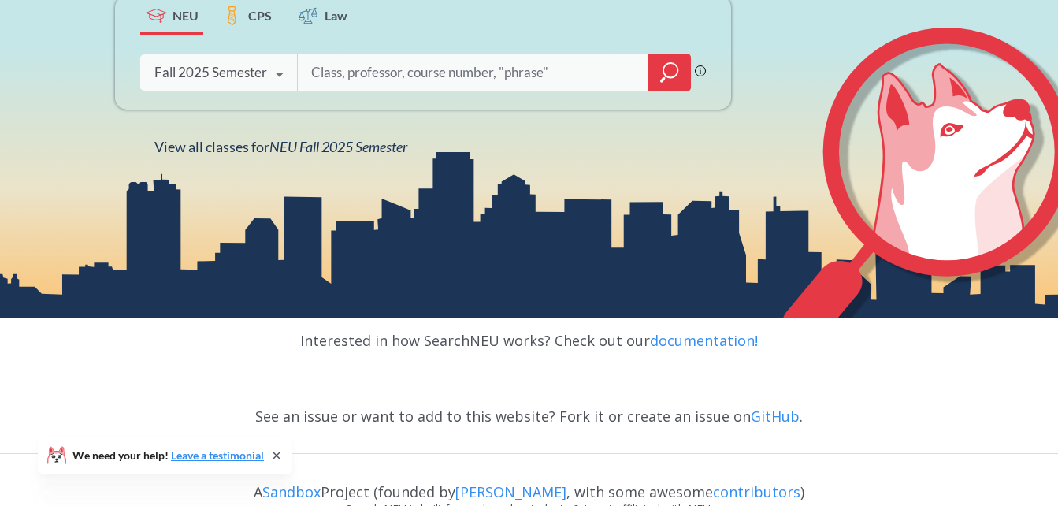
scroll to position [248, 0]
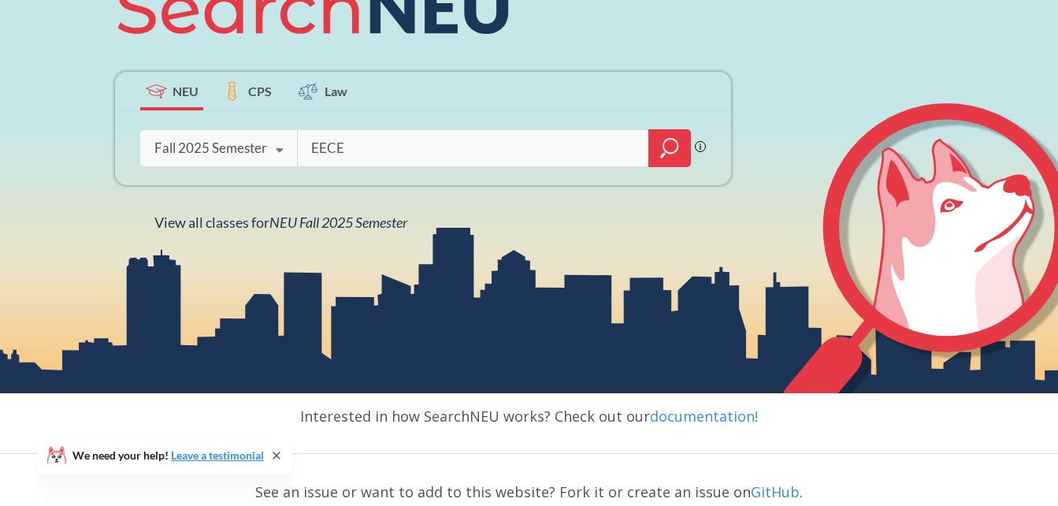
type input "EECE"
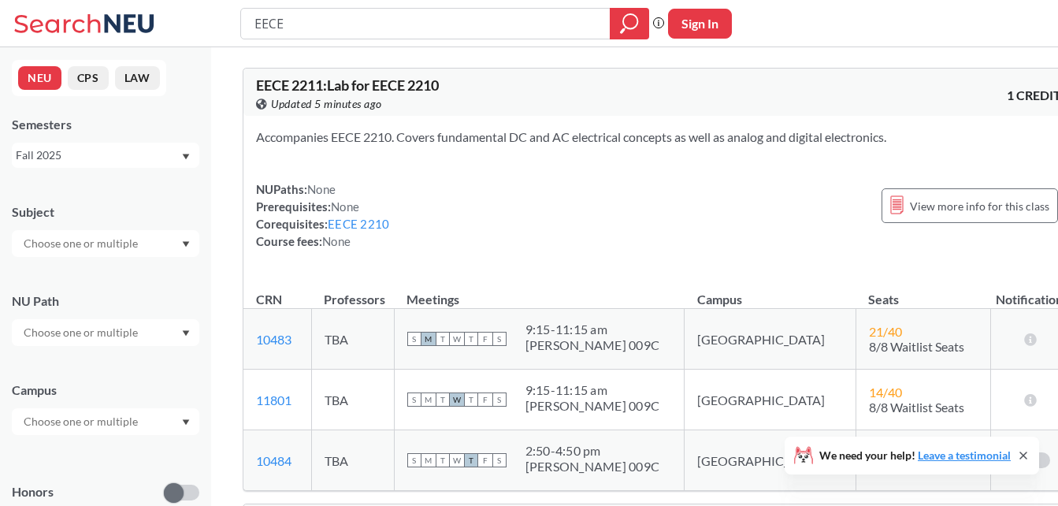
click at [175, 241] on div at bounding box center [105, 243] width 187 height 27
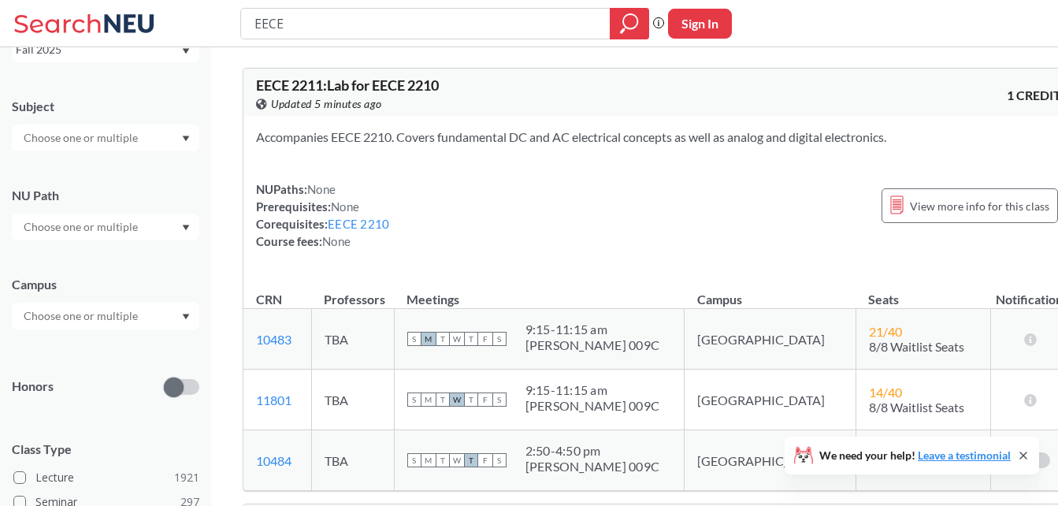
scroll to position [106, 0]
click at [176, 229] on div at bounding box center [105, 226] width 187 height 27
click at [173, 236] on div at bounding box center [105, 226] width 187 height 27
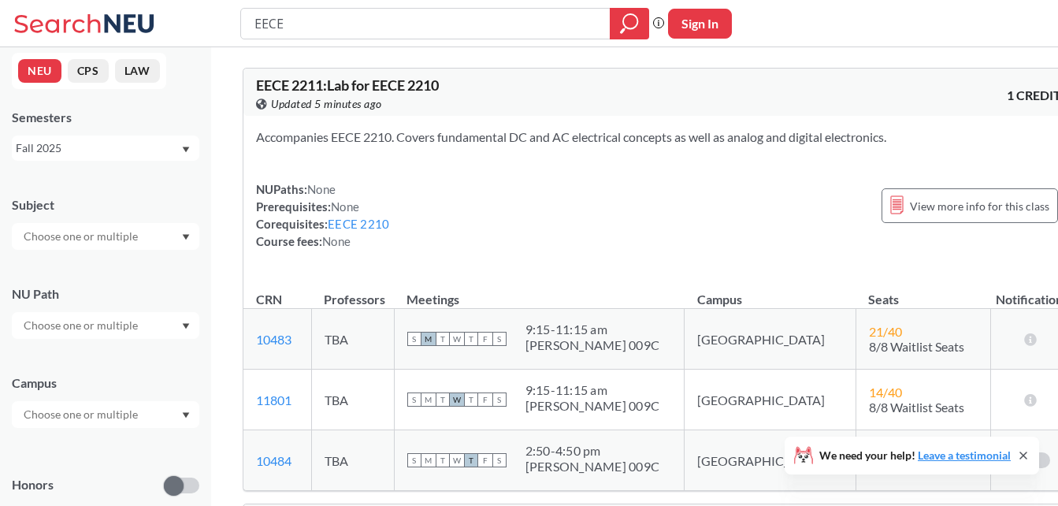
scroll to position [0, 0]
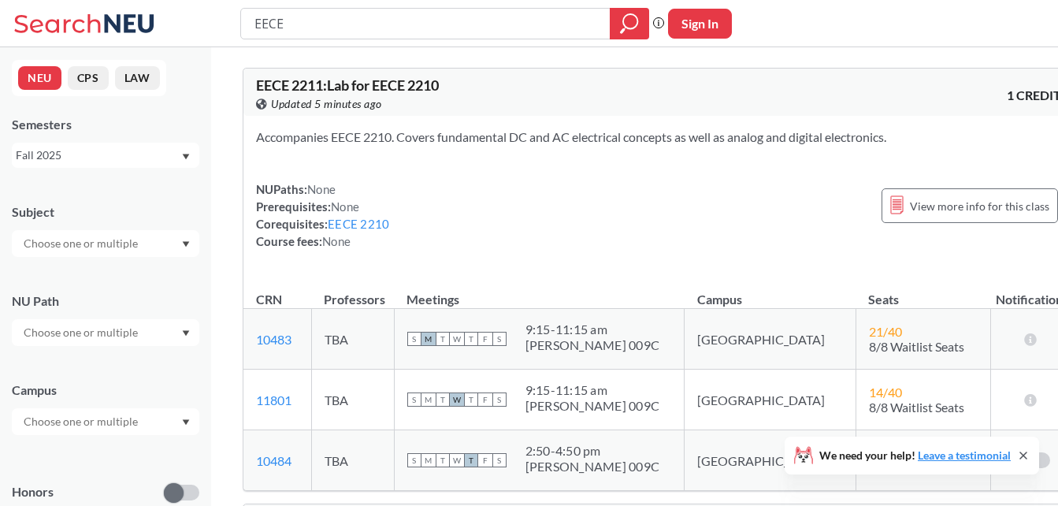
click at [130, 422] on input "text" at bounding box center [82, 421] width 132 height 19
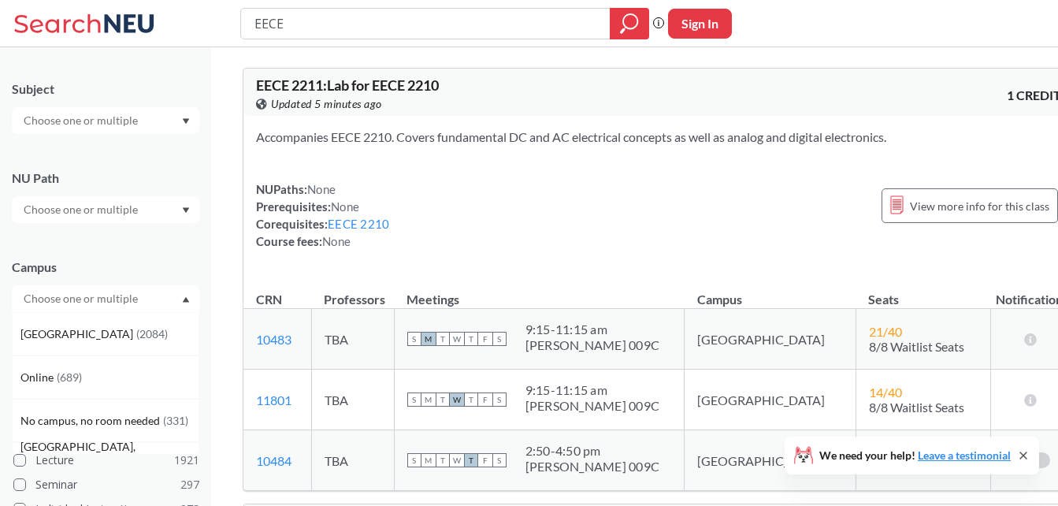
scroll to position [125, 0]
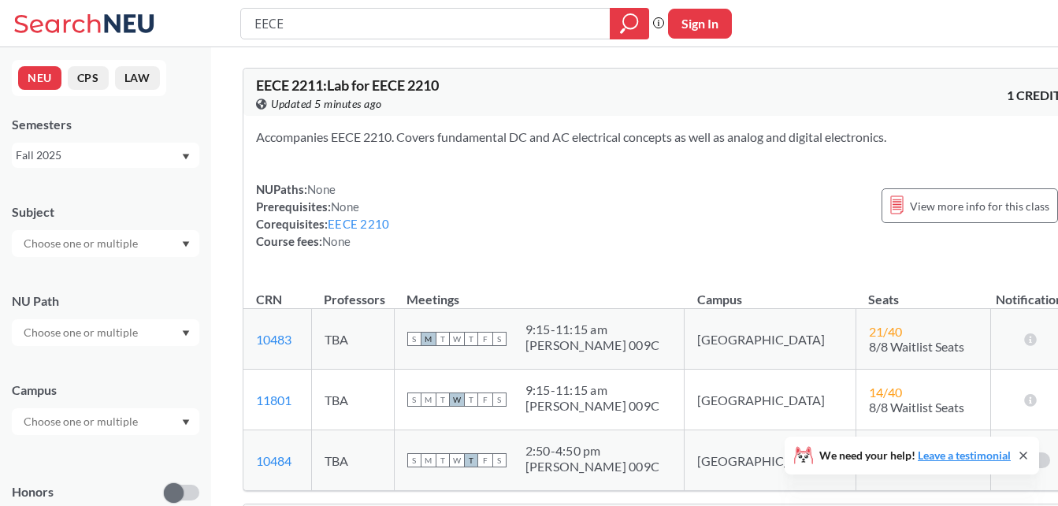
drag, startPoint x: 172, startPoint y: 299, endPoint x: 250, endPoint y: 178, distance: 143.7
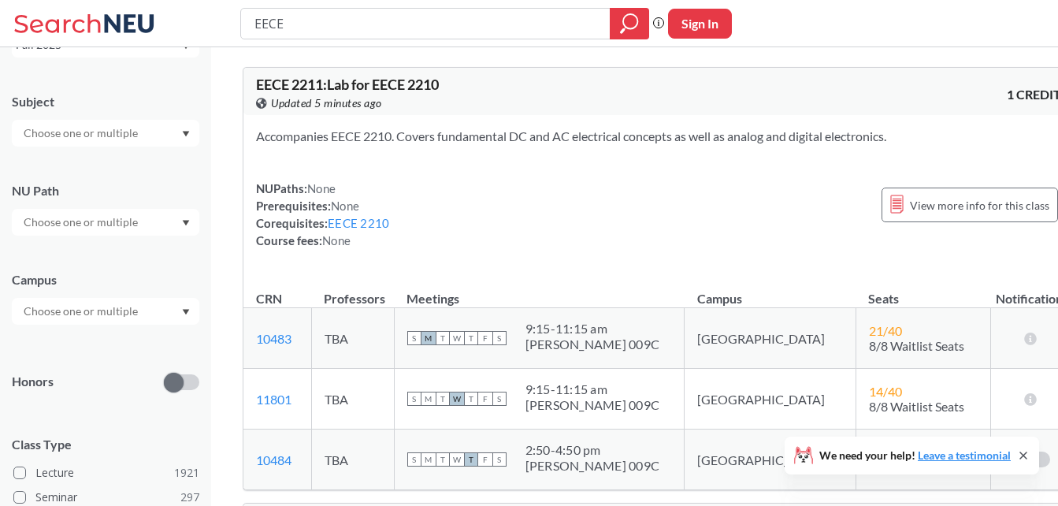
scroll to position [111, 0]
drag, startPoint x: 250, startPoint y: 178, endPoint x: 215, endPoint y: 308, distance: 134.5
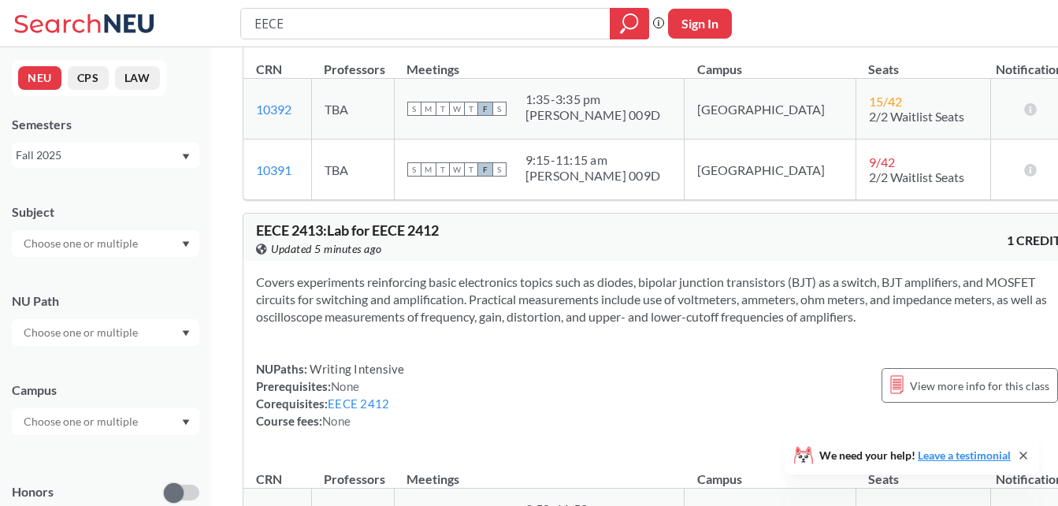
scroll to position [1654, 0]
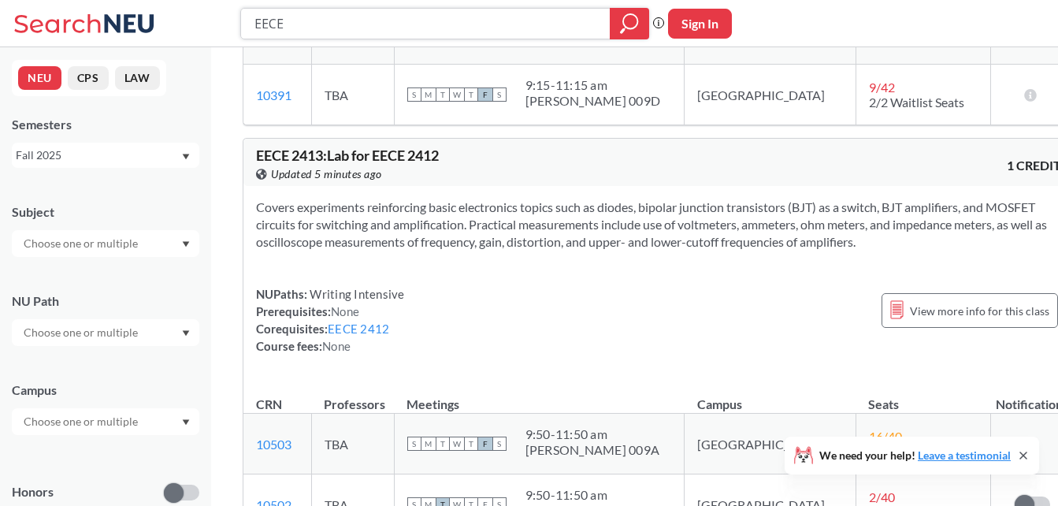
click at [471, 33] on input "EECE" at bounding box center [426, 23] width 346 height 27
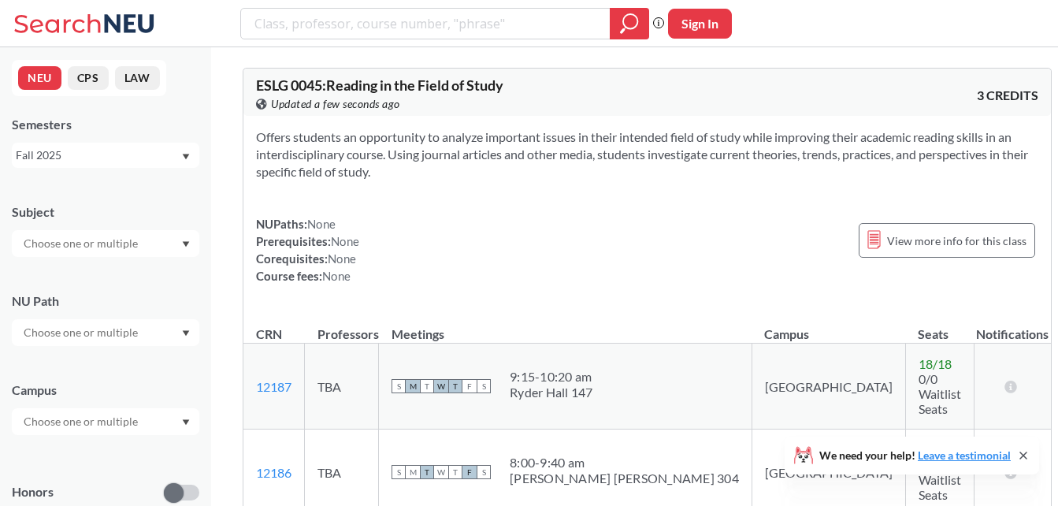
click at [184, 231] on div at bounding box center [105, 243] width 187 height 27
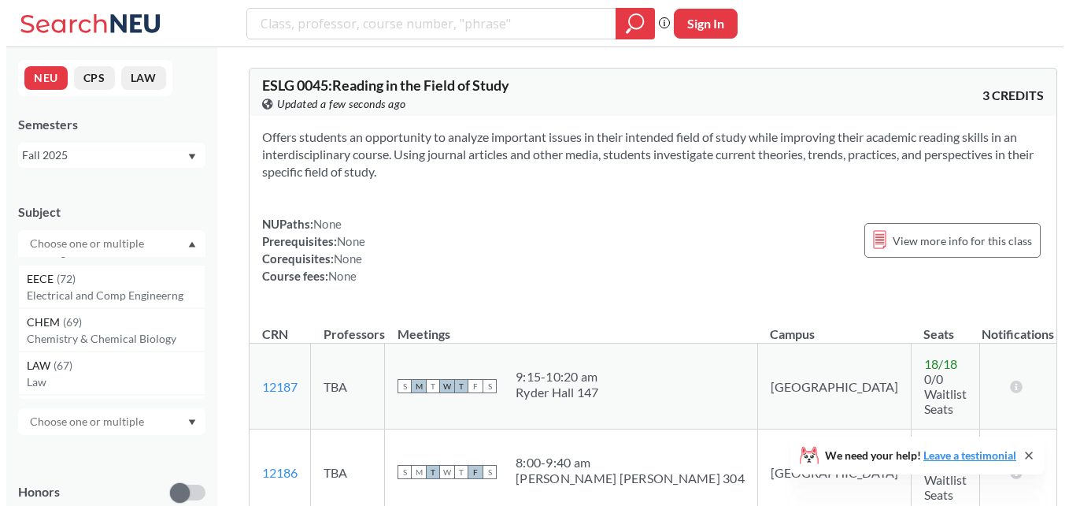
scroll to position [54, 0]
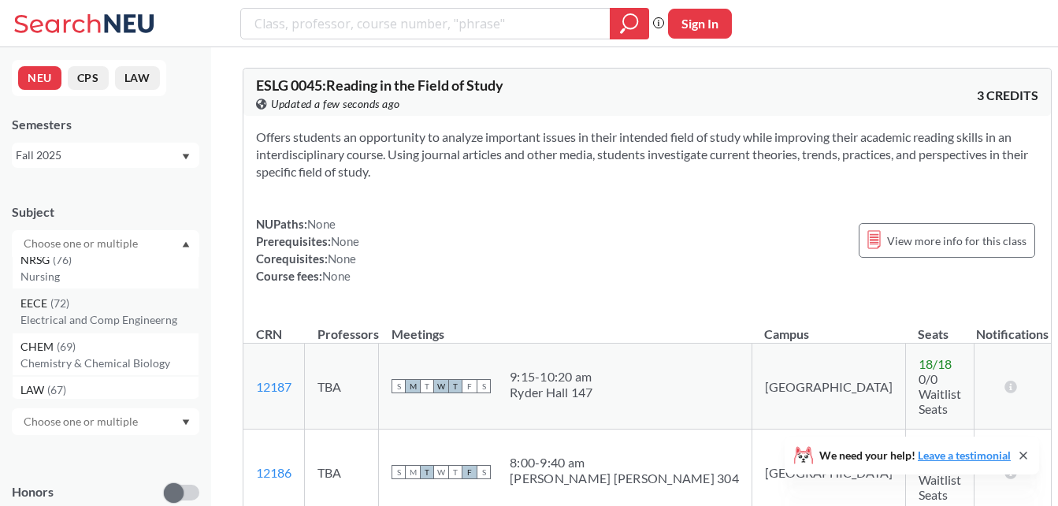
click at [123, 317] on p "Electrical and Comp Engineerng" at bounding box center [109, 320] width 178 height 16
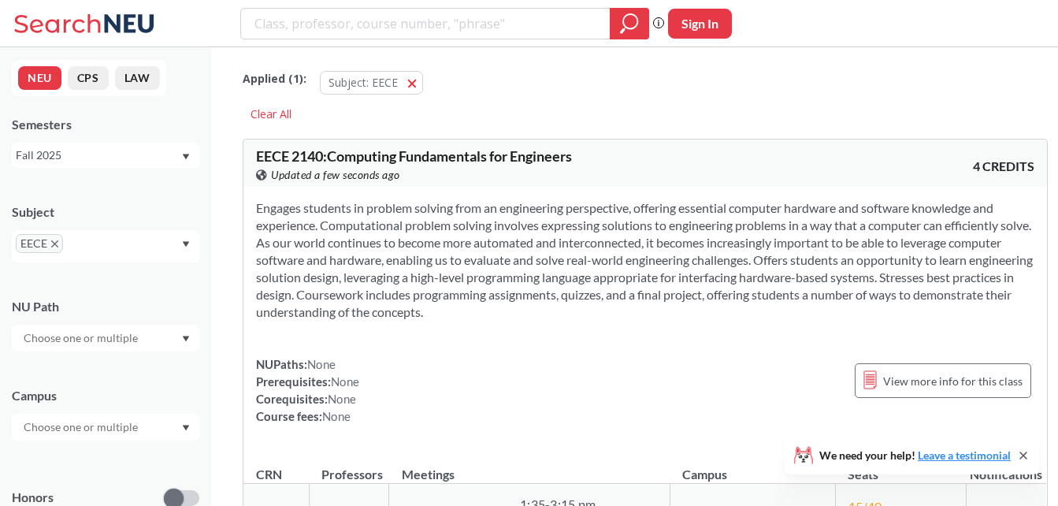
click at [183, 225] on div "Subject EECE" at bounding box center [105, 224] width 187 height 75
click at [183, 340] on icon "Dropdown arrow" at bounding box center [186, 338] width 8 height 6
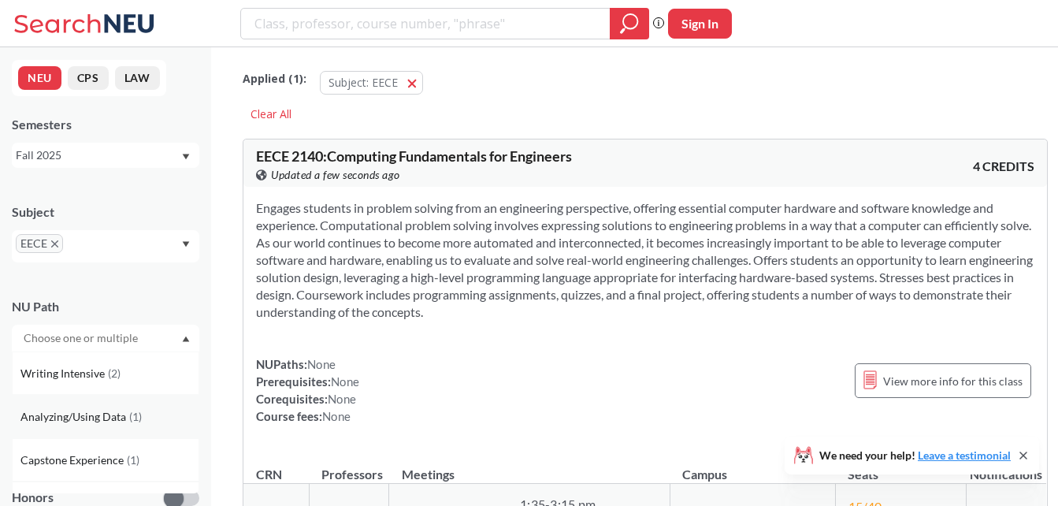
scroll to position [32, 0]
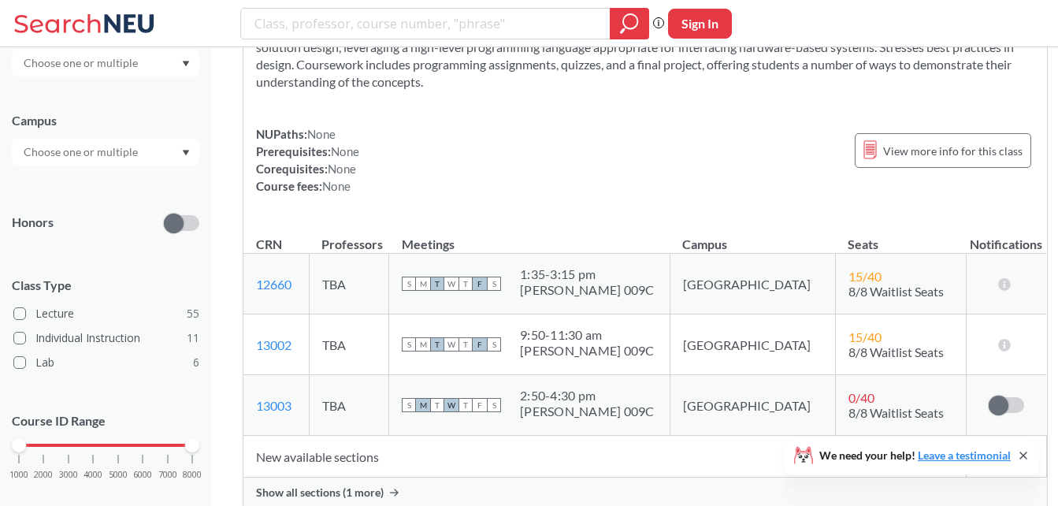
scroll to position [299, 0]
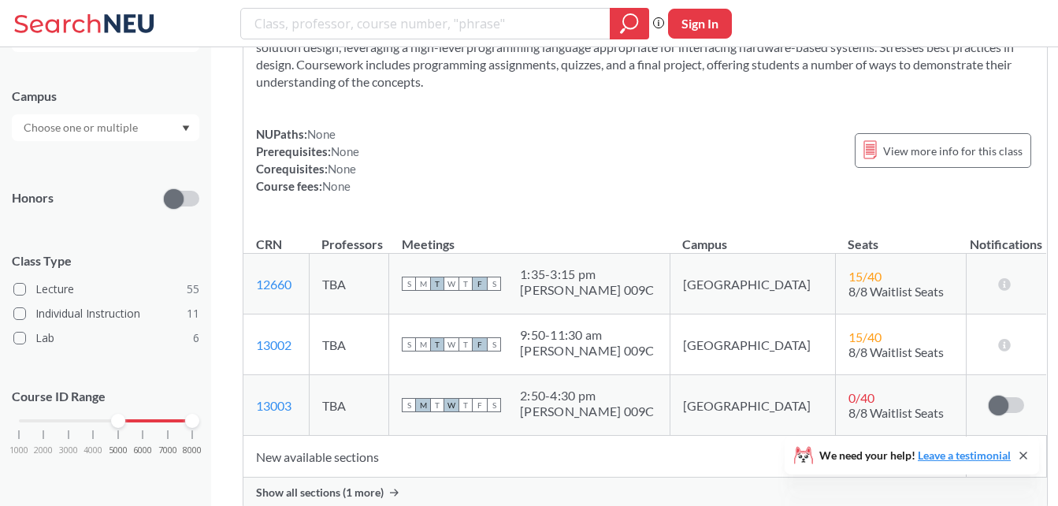
drag, startPoint x: 25, startPoint y: 423, endPoint x: 117, endPoint y: 426, distance: 91.4
click at [117, 426] on div at bounding box center [118, 420] width 14 height 14
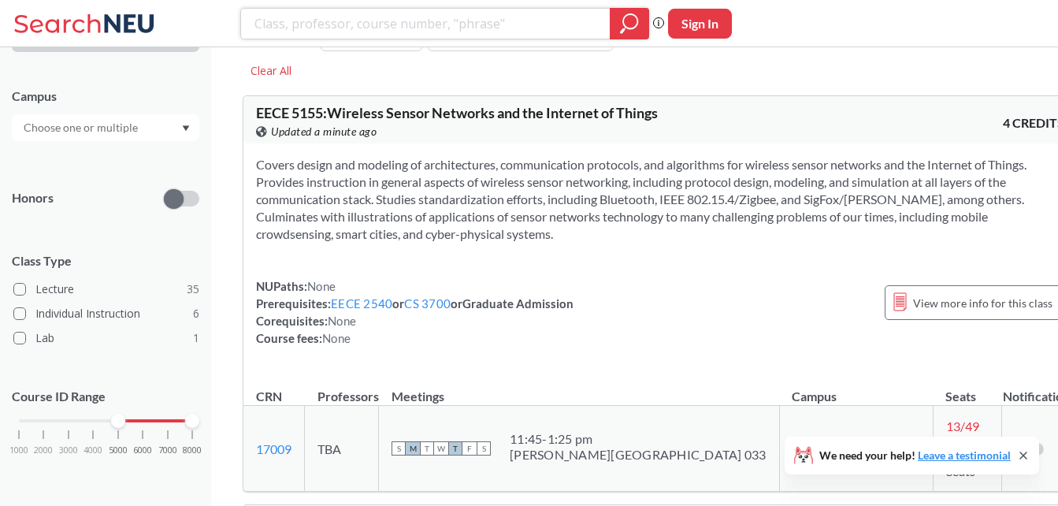
scroll to position [42, 0]
click at [491, 29] on input "search" at bounding box center [426, 23] width 346 height 27
type input "7205"
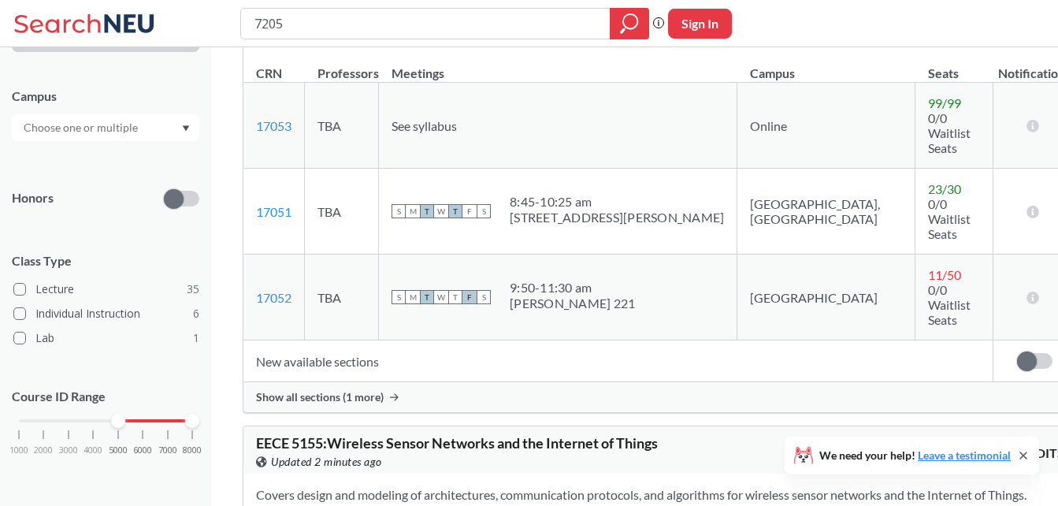
scroll to position [384, 0]
click at [349, 389] on span "Show all sections (1 more)" at bounding box center [320, 396] width 128 height 14
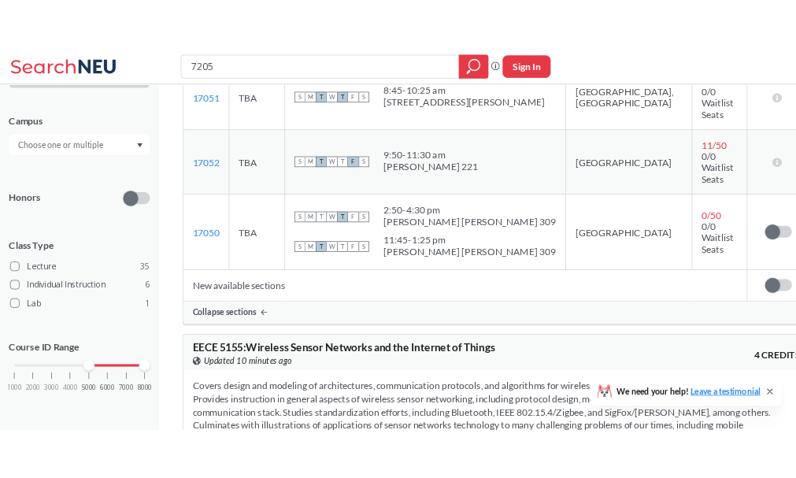
scroll to position [972, 0]
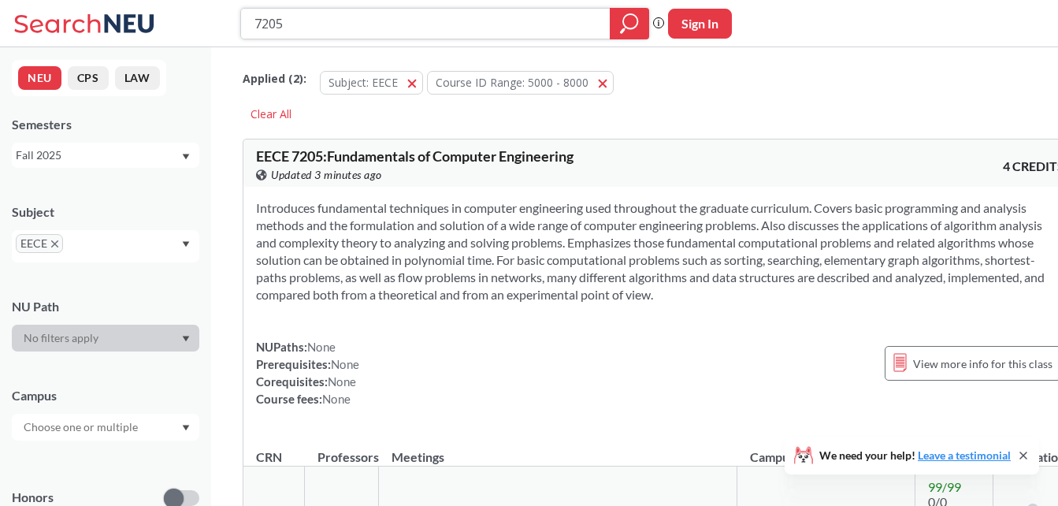
click at [505, 35] on input "7205" at bounding box center [426, 23] width 346 height 27
type input "5640"
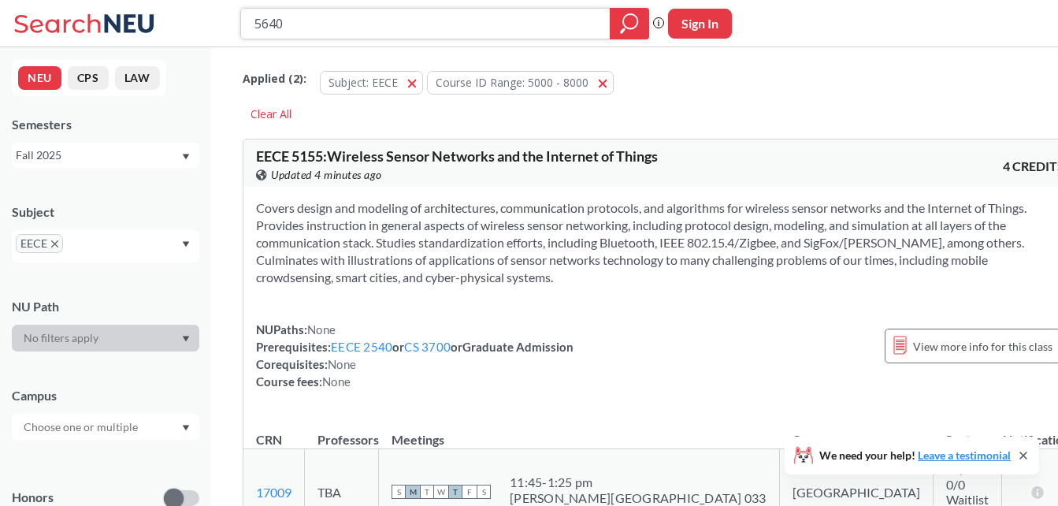
click at [635, 32] on icon "magnifying glass" at bounding box center [629, 24] width 19 height 22
click at [577, 20] on input "5640" at bounding box center [426, 23] width 346 height 27
type input "7352"
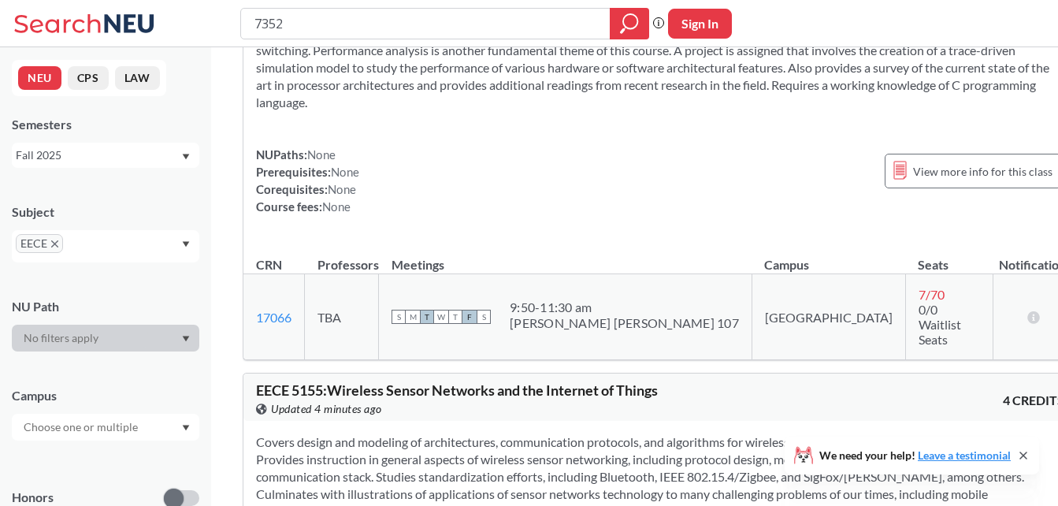
scroll to position [210, 0]
click at [474, 26] on input "7352" at bounding box center [426, 23] width 346 height 27
type input "7376"
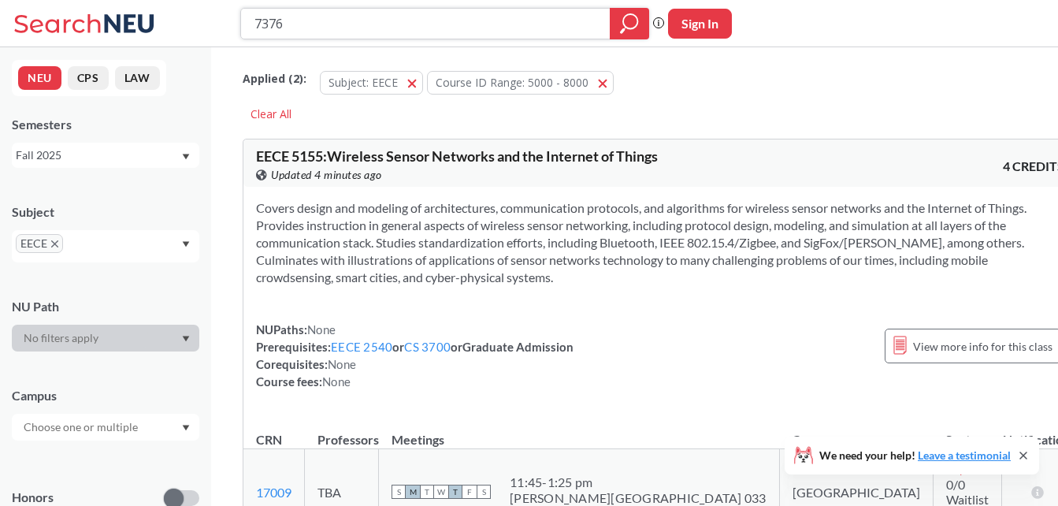
click at [636, 27] on icon "magnifying glass" at bounding box center [630, 21] width 14 height 14
click at [421, 17] on input "7376" at bounding box center [426, 23] width 346 height 27
type input "5552"
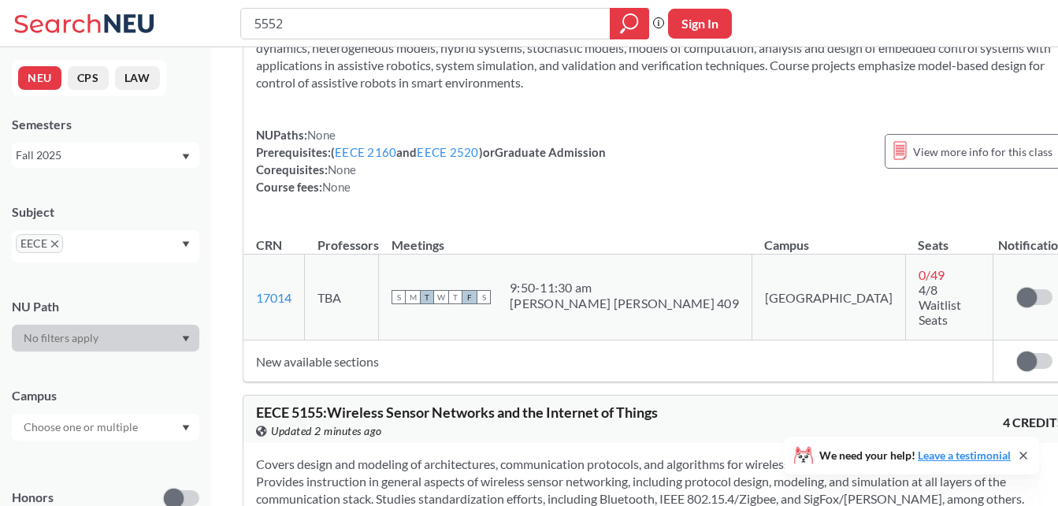
scroll to position [213, 0]
click at [521, 32] on input "5552" at bounding box center [426, 23] width 346 height 27
type input "5640"
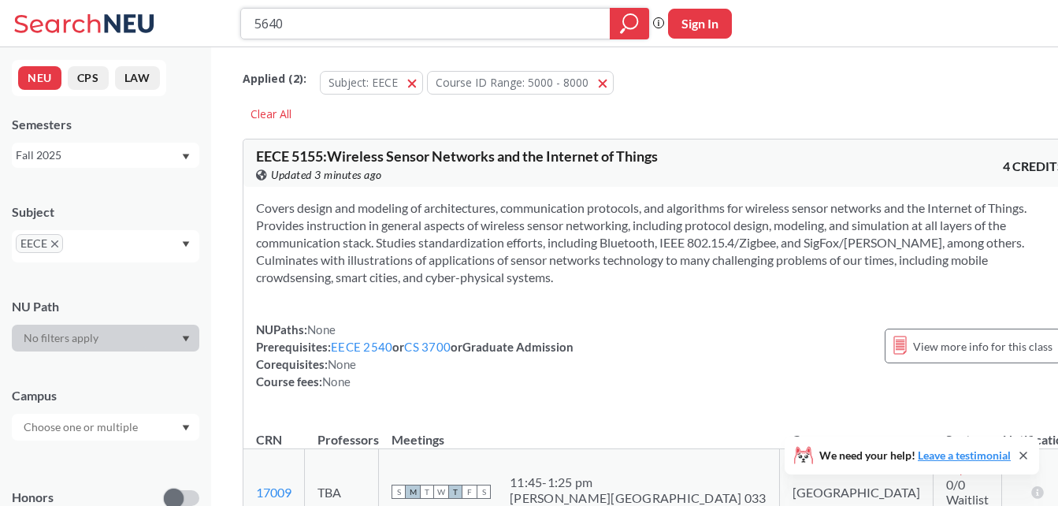
click at [473, 28] on input "5640" at bounding box center [426, 23] width 346 height 27
